Goal: Browse casually

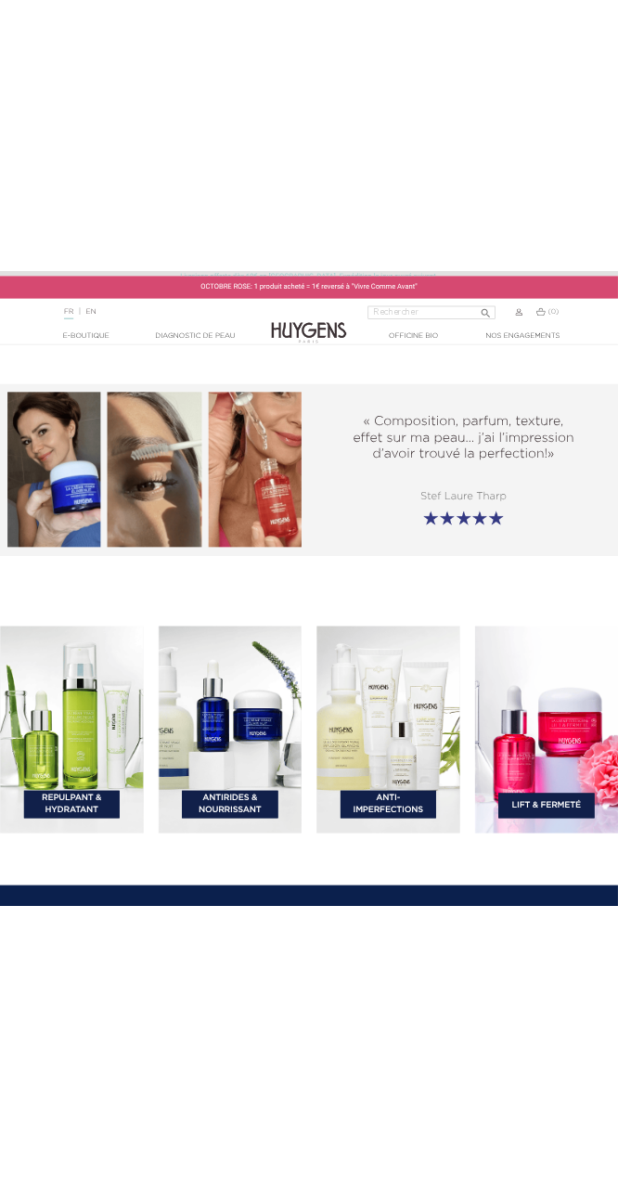
scroll to position [2507, 0]
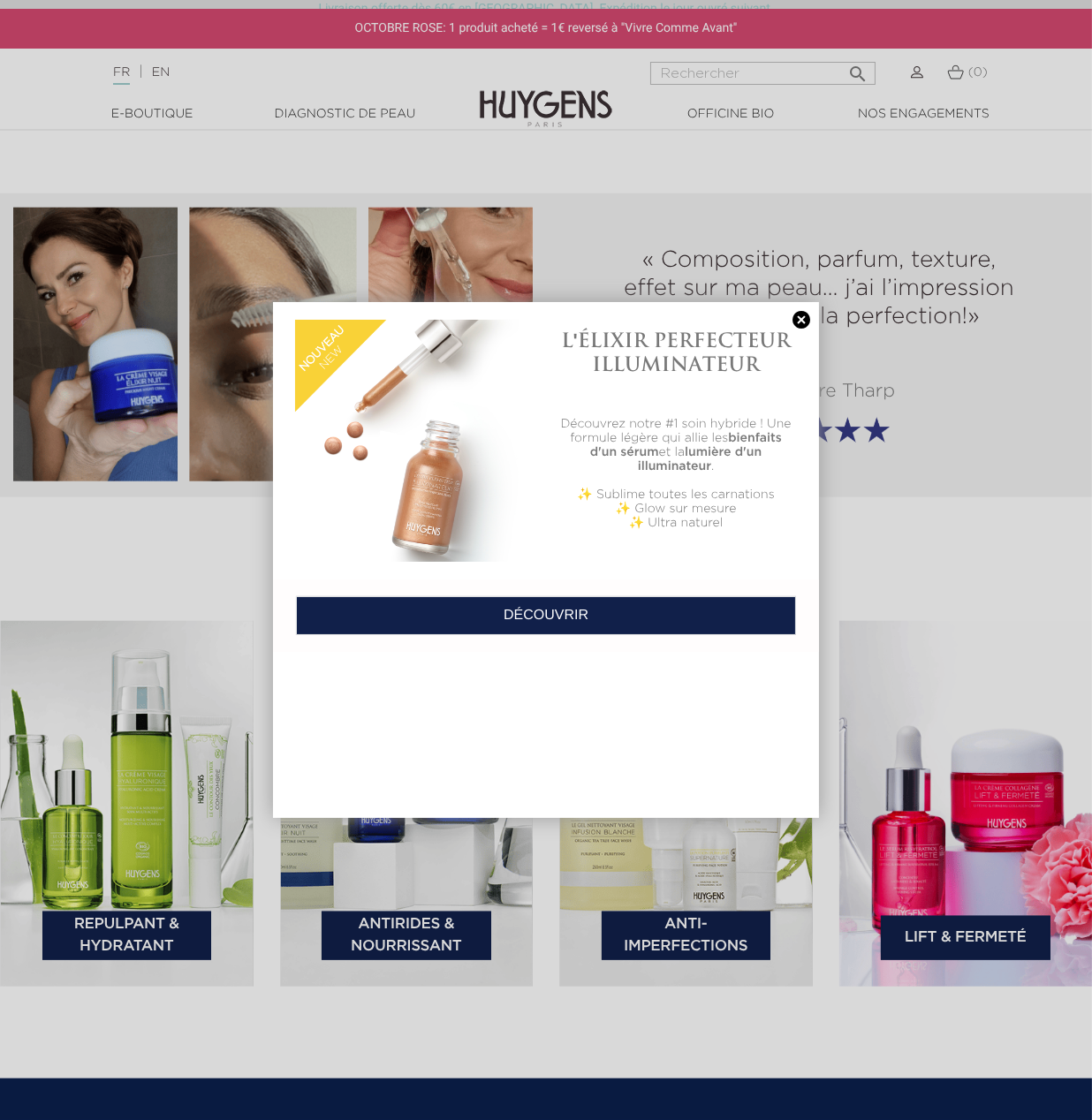
click at [803, 323] on link at bounding box center [801, 321] width 25 height 19
